Goal: Communication & Community: Answer question/provide support

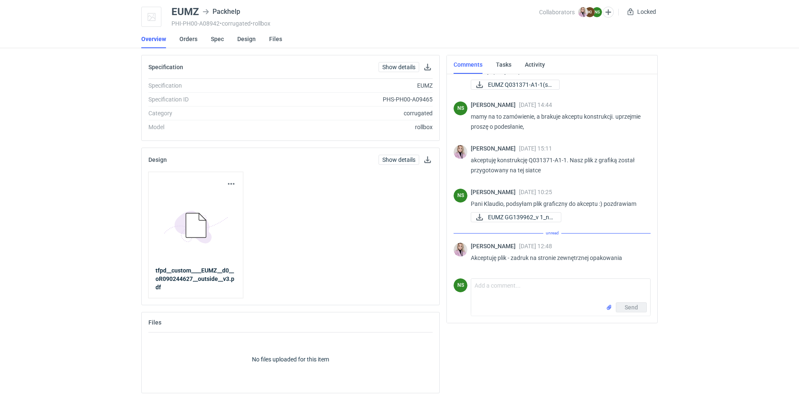
scroll to position [192, 0]
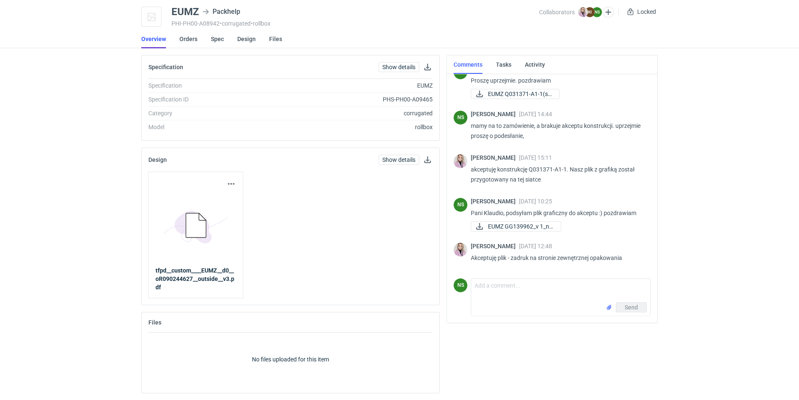
click at [147, 36] on link "Overview" at bounding box center [153, 39] width 25 height 18
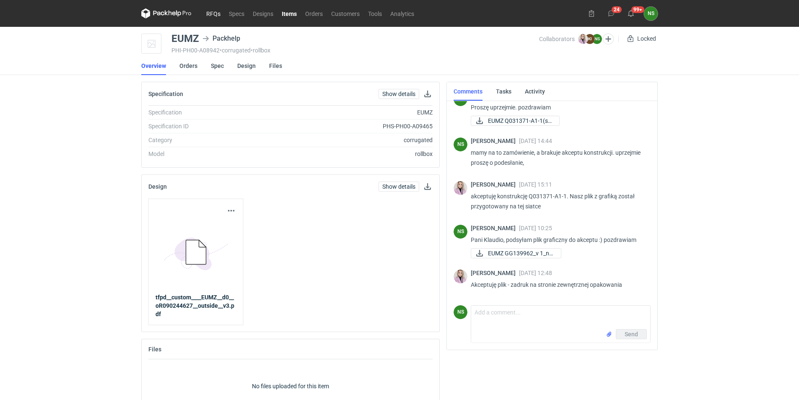
click at [218, 11] on link "RFQs" at bounding box center [213, 13] width 23 height 10
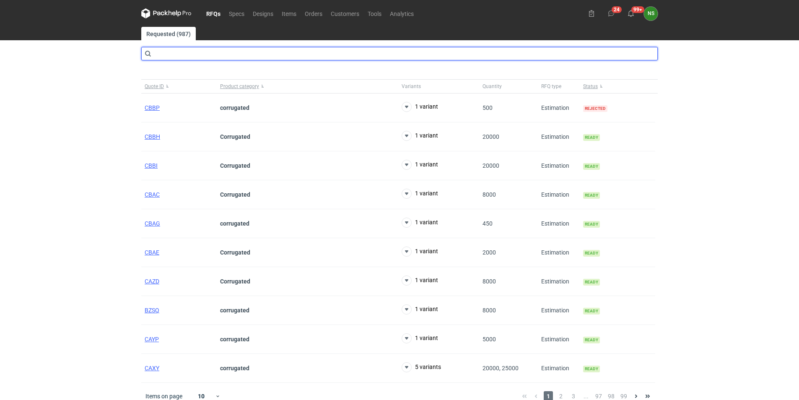
click at [226, 52] on input "text" at bounding box center [399, 53] width 516 height 13
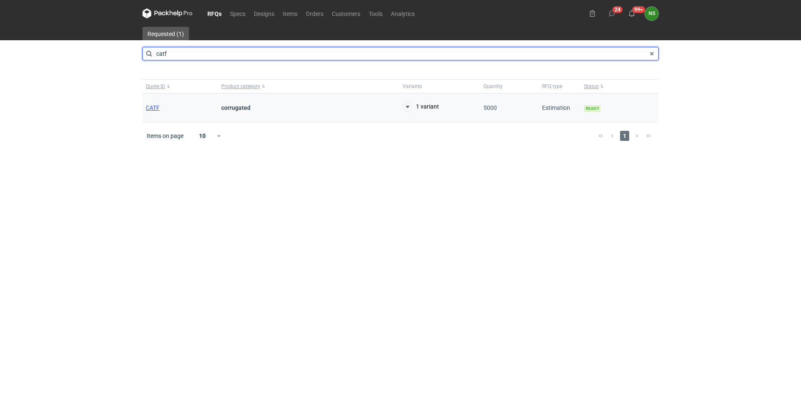
type input "catf"
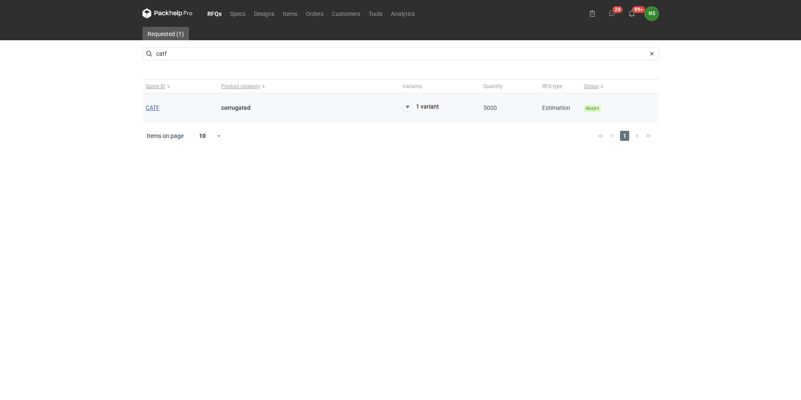
click at [159, 108] on span "CATF" at bounding box center [153, 107] width 14 height 7
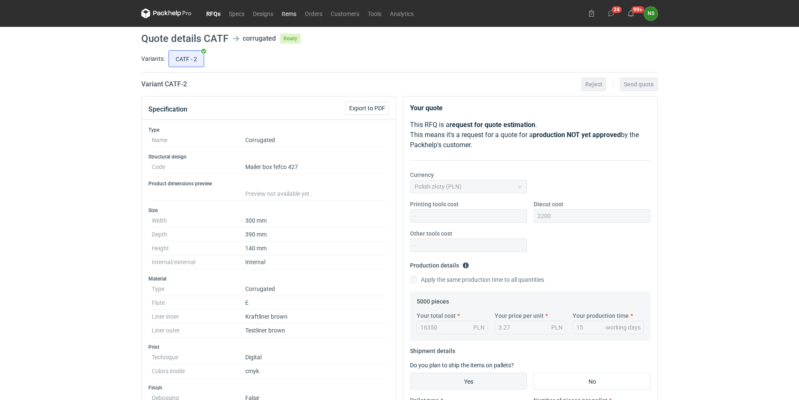
click at [295, 10] on link "Items" at bounding box center [289, 13] width 23 height 10
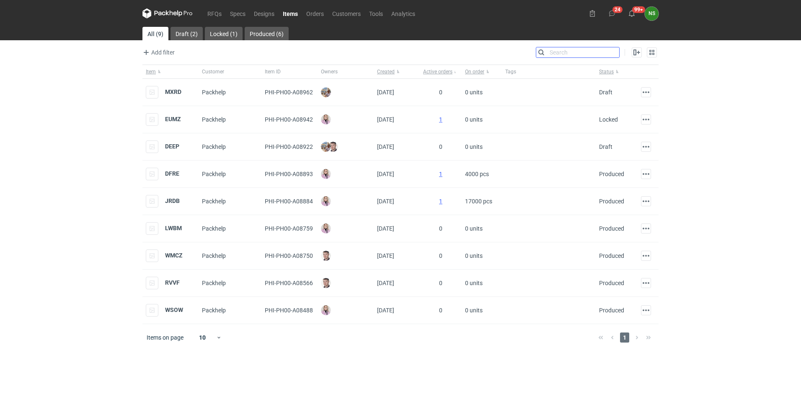
click at [614, 51] on input "Search" at bounding box center [578, 52] width 83 height 10
click at [167, 92] on strong "MXRD" at bounding box center [173, 91] width 16 height 7
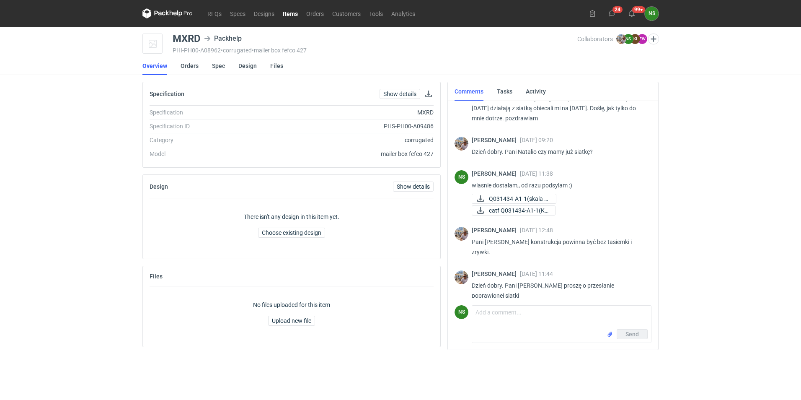
scroll to position [132, 0]
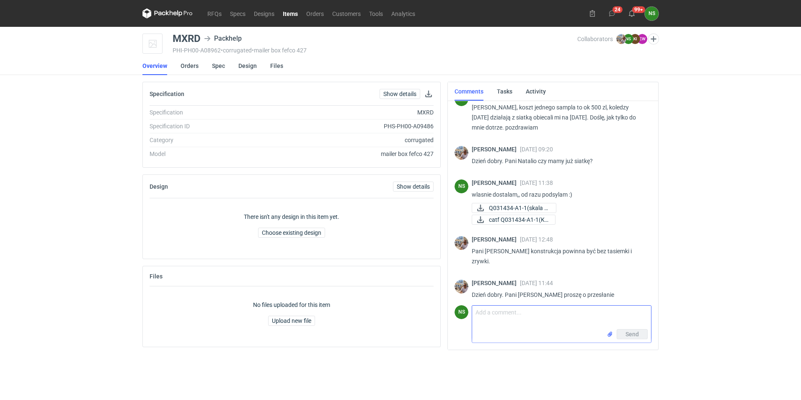
click at [610, 335] on input "file" at bounding box center [610, 334] width 7 height 9
click at [498, 309] on textarea "Comment message" at bounding box center [561, 313] width 179 height 23
type textarea "[PERSON_NAME], podsyłam poprawione."
click at [625, 354] on button "Send" at bounding box center [632, 349] width 31 height 10
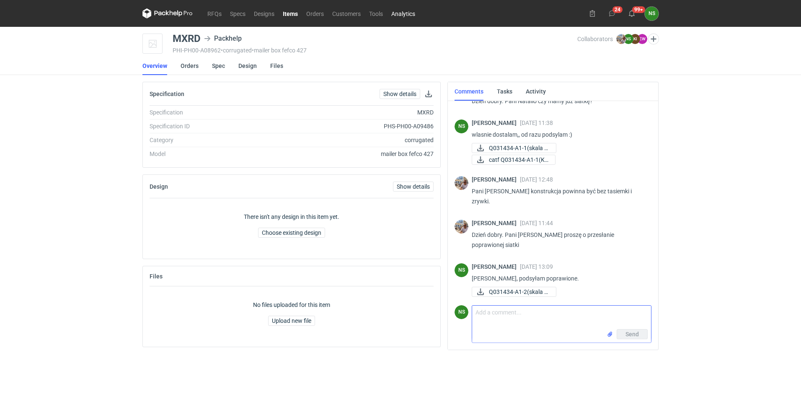
scroll to position [189, 0]
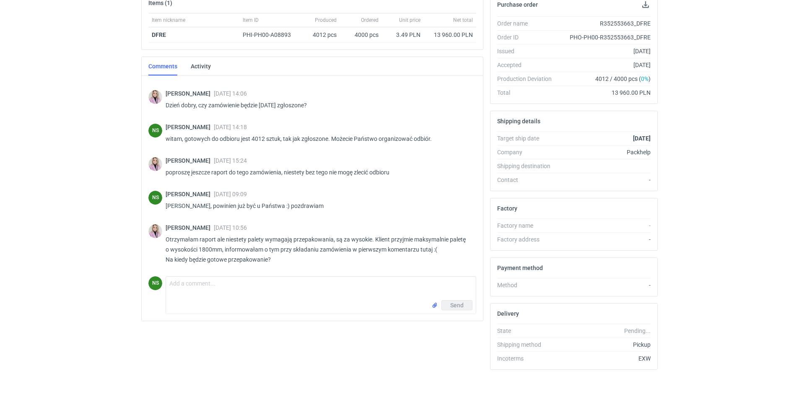
scroll to position [139, 0]
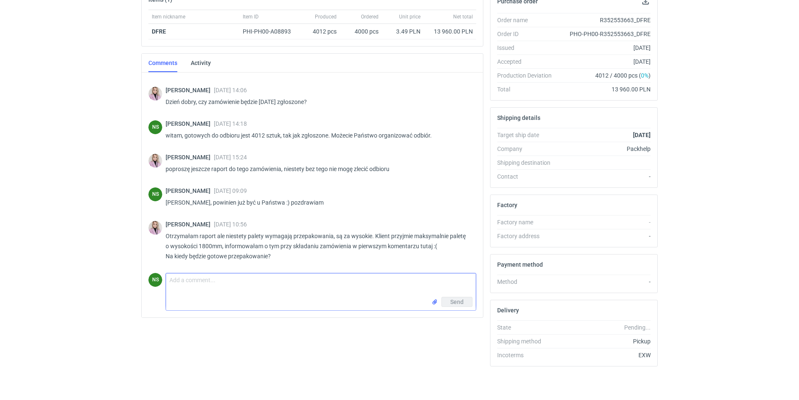
click at [221, 293] on textarea "Comment message" at bounding box center [321, 284] width 310 height 23
paste textarea "Do końca drugiej zmiany powinniśmy zrobić"
click at [234, 282] on textarea "Pani Klaudio, działamy, Do końca drugiej zmiany powinniśmy zrobić" at bounding box center [321, 284] width 310 height 23
click at [372, 279] on textarea "Pani Klaudio, działamy, do końca drugiej zmiany powinniśmy zrobić" at bounding box center [321, 284] width 310 height 23
click at [329, 282] on textarea "Pani Klaudio, działamy, do końca drugiej zmiany powinniśmy zrobić." at bounding box center [321, 284] width 310 height 23
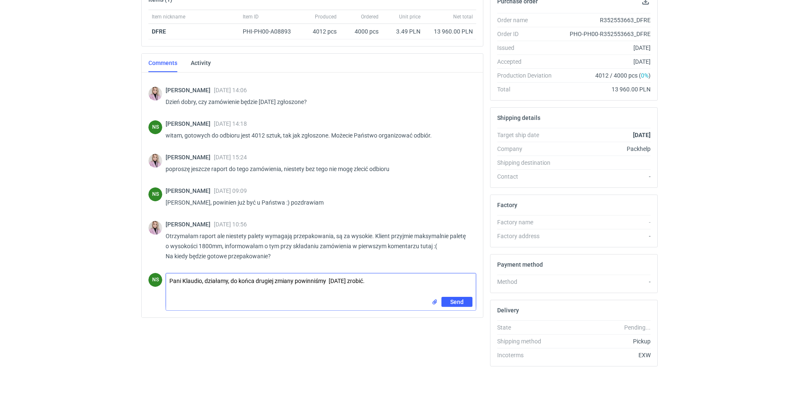
click at [363, 281] on textarea "Pani Klaudio, działamy, do końca drugiej zmiany powinniśmy dziś zrobić." at bounding box center [321, 284] width 310 height 23
click at [365, 281] on textarea "Pani Klaudio, działamy, do końca drugiej zmiany powinniśmy dziś zrobić. czyli n…" at bounding box center [321, 284] width 310 height 23
type textarea "Pani Klaudio, działamy, do końca drugiej zmiany powinniśmy dziś zrobić. Czyli n…"
click at [459, 303] on span "Send" at bounding box center [456, 302] width 13 height 6
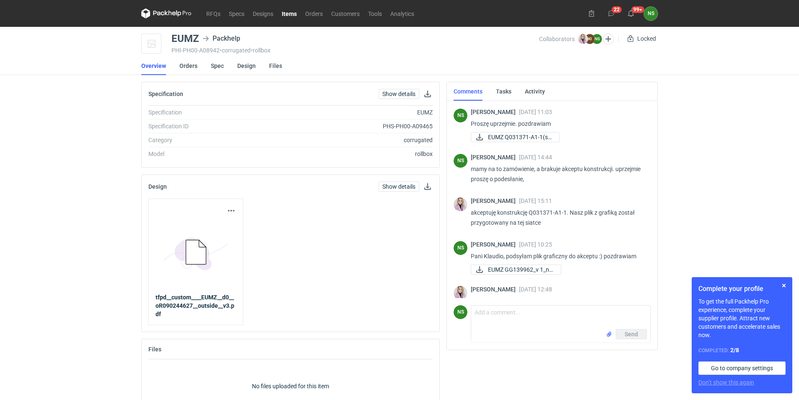
scroll to position [192, 0]
